Goal: Information Seeking & Learning: Learn about a topic

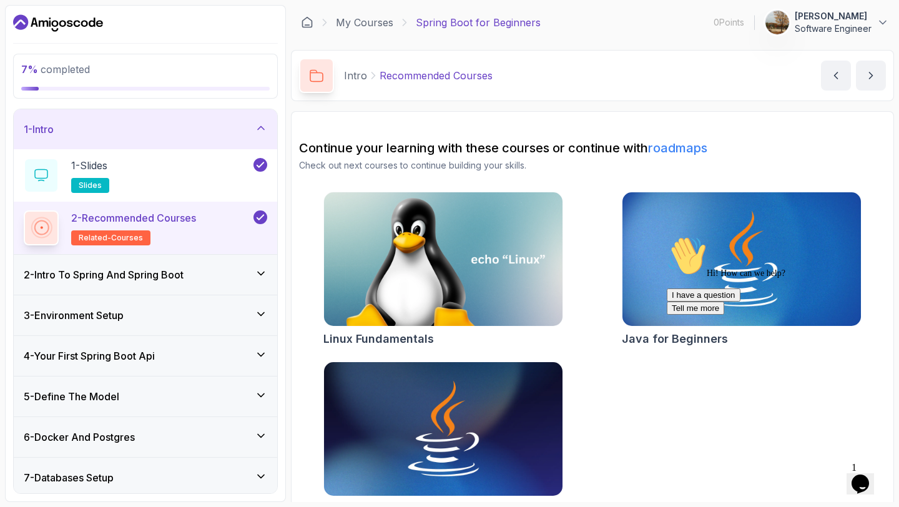
click at [140, 275] on h3 "2 - Intro To Spring And Spring Boot" at bounding box center [104, 274] width 160 height 15
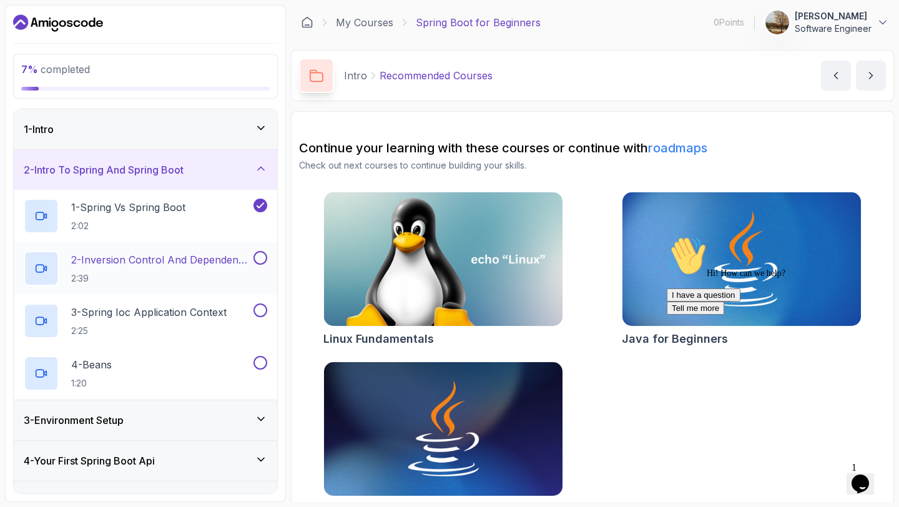
click at [184, 261] on p "2 - Inversion Control And Dependency Injection" at bounding box center [161, 259] width 180 height 15
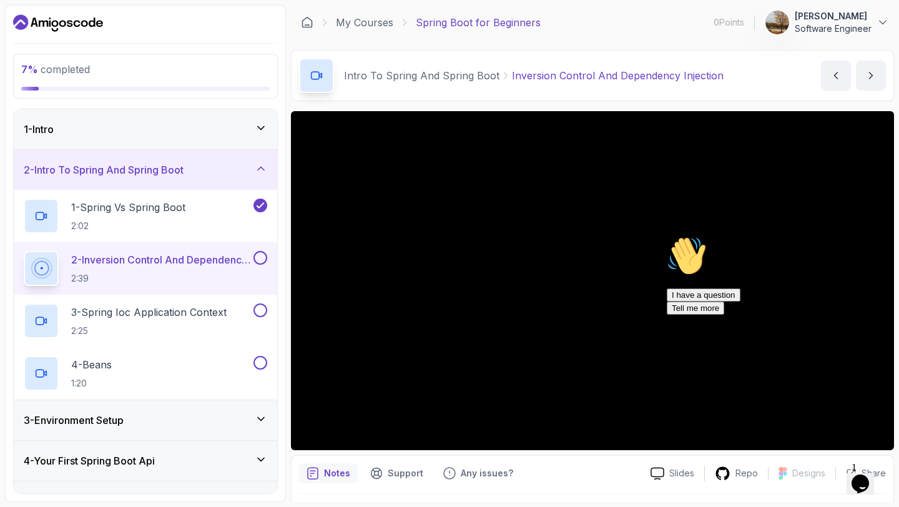
click at [880, 315] on div "Hi! How can we help? I have a question Tell me more" at bounding box center [778, 275] width 225 height 79
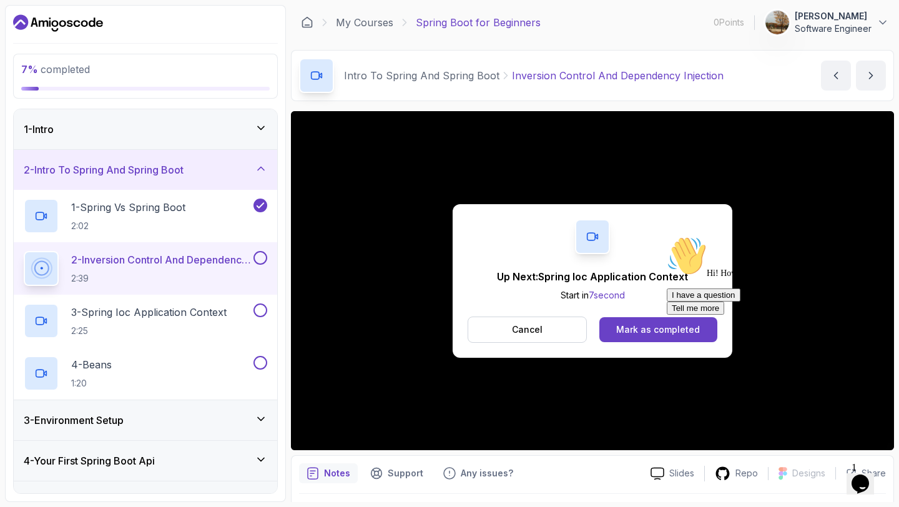
click at [714, 236] on div at bounding box center [778, 236] width 225 height 0
click at [629, 331] on div "Mark as completed" at bounding box center [658, 329] width 84 height 12
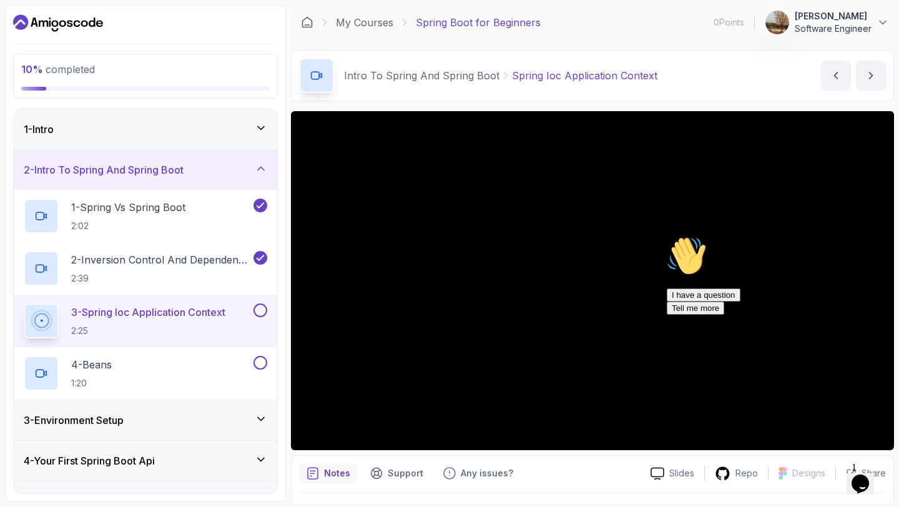
click at [666, 236] on icon "Chat attention grabber" at bounding box center [666, 236] width 0 height 0
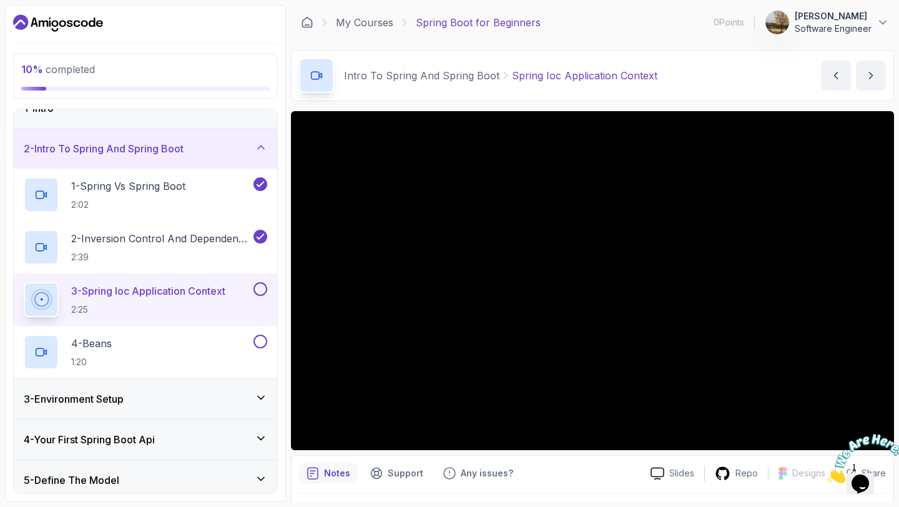
scroll to position [24, 0]
